Goal: Check status: Check status

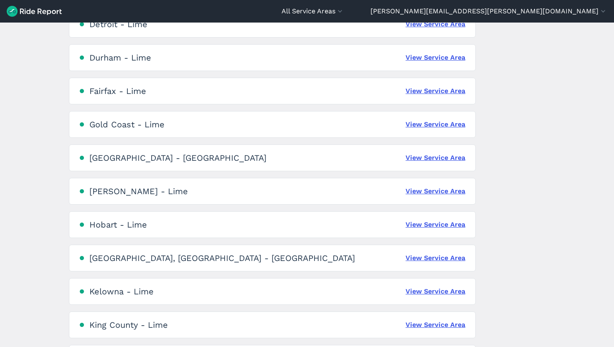
scroll to position [668, 0]
click at [440, 129] on link "View Service Area" at bounding box center [435, 125] width 60 height 10
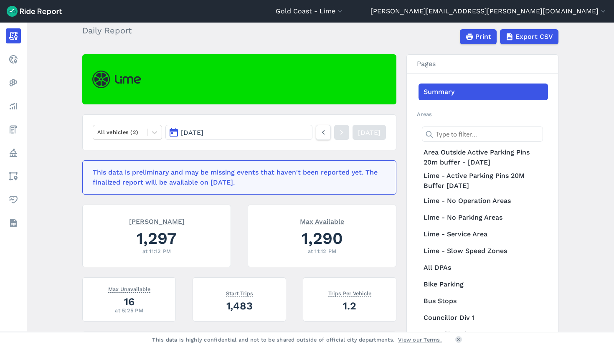
scroll to position [47, 0]
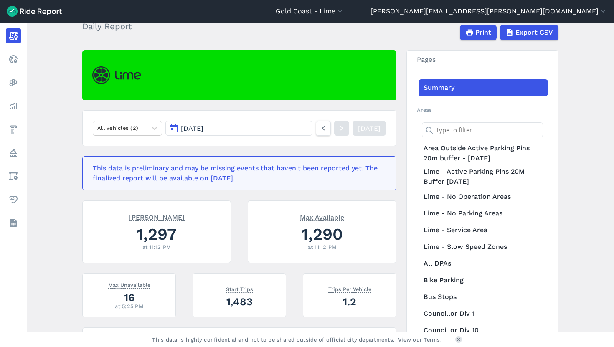
click at [166, 134] on button "[DATE]" at bounding box center [238, 128] width 147 height 15
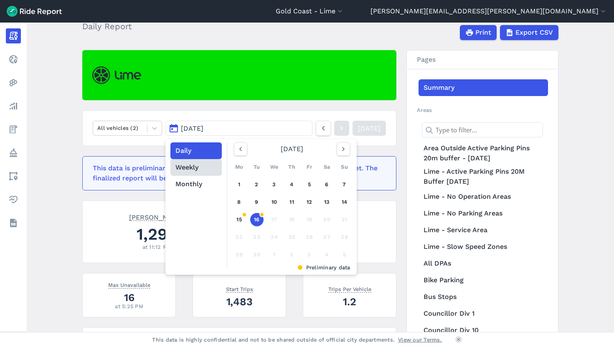
click at [196, 173] on button "Weekly" at bounding box center [195, 167] width 51 height 17
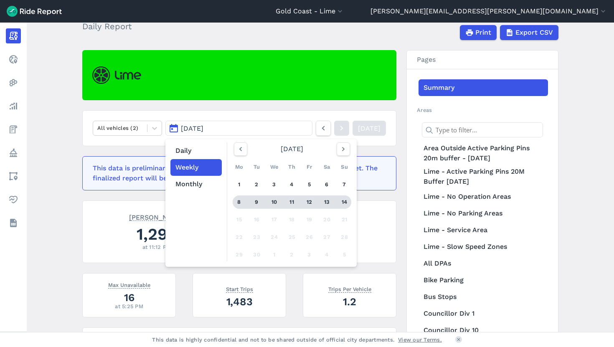
click at [250, 201] on div "9" at bounding box center [256, 201] width 13 height 13
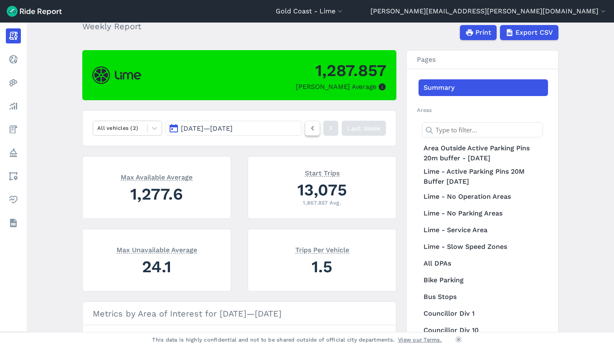
click at [309, 128] on icon at bounding box center [312, 128] width 9 height 10
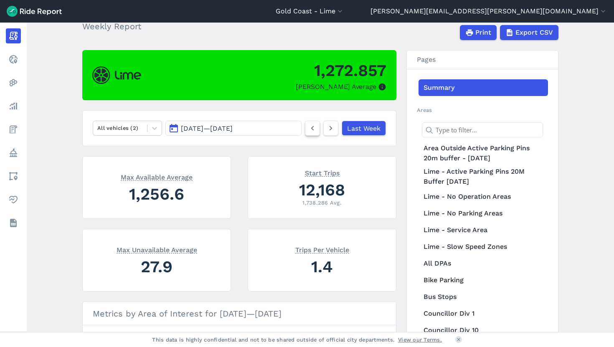
click at [310, 128] on icon at bounding box center [312, 128] width 9 height 10
click at [323, 126] on link at bounding box center [330, 128] width 15 height 15
